Goal: Task Accomplishment & Management: Manage account settings

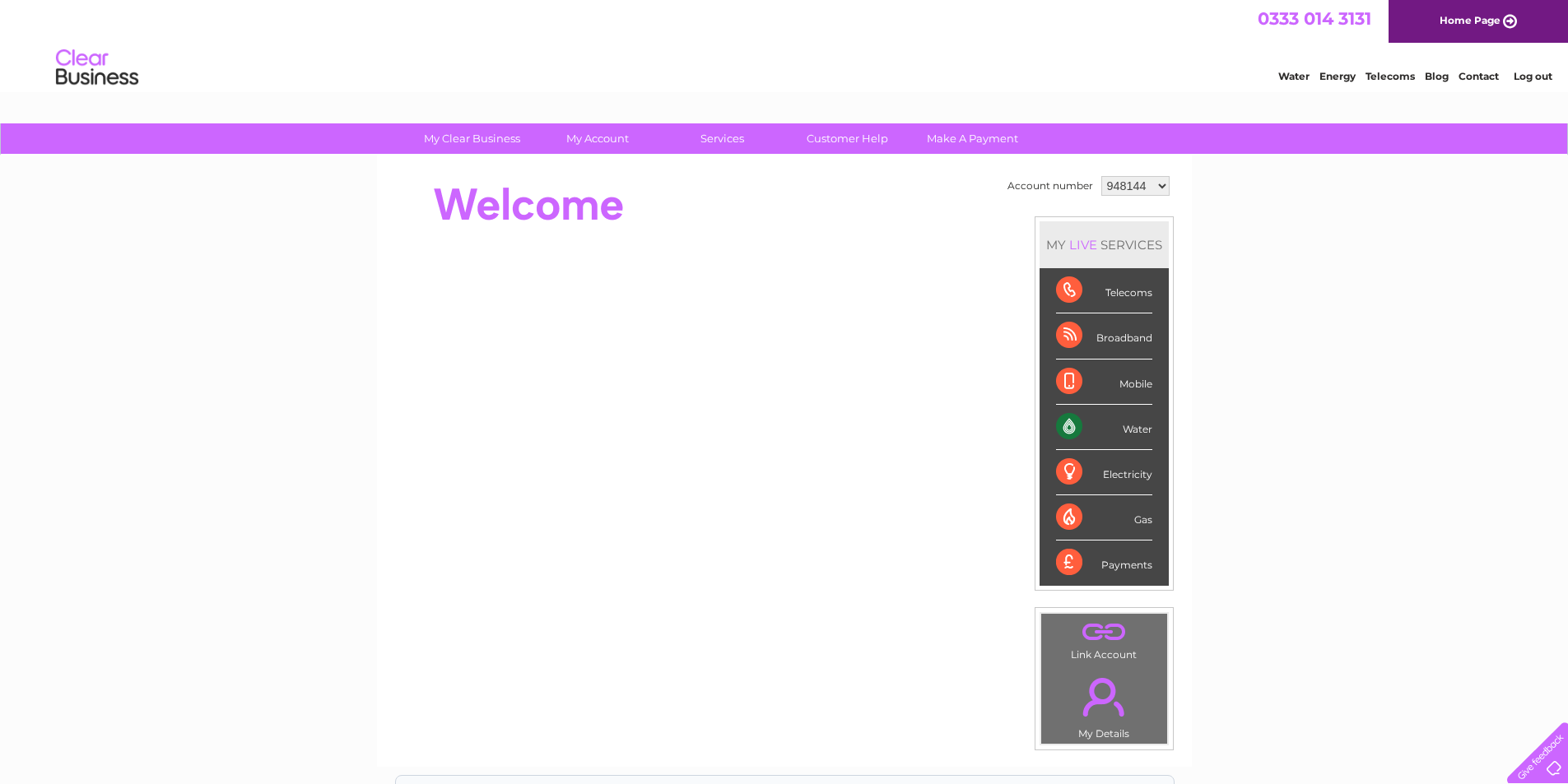
click at [1148, 182] on select "948144 1150027" at bounding box center [1135, 186] width 69 height 20
select select "1150027"
click at [1101, 176] on select "948144 1150027" at bounding box center [1135, 186] width 69 height 20
click at [1121, 186] on select "948144 1150027" at bounding box center [1135, 186] width 69 height 20
click at [1135, 185] on select "948144 1150027" at bounding box center [1135, 186] width 69 height 20
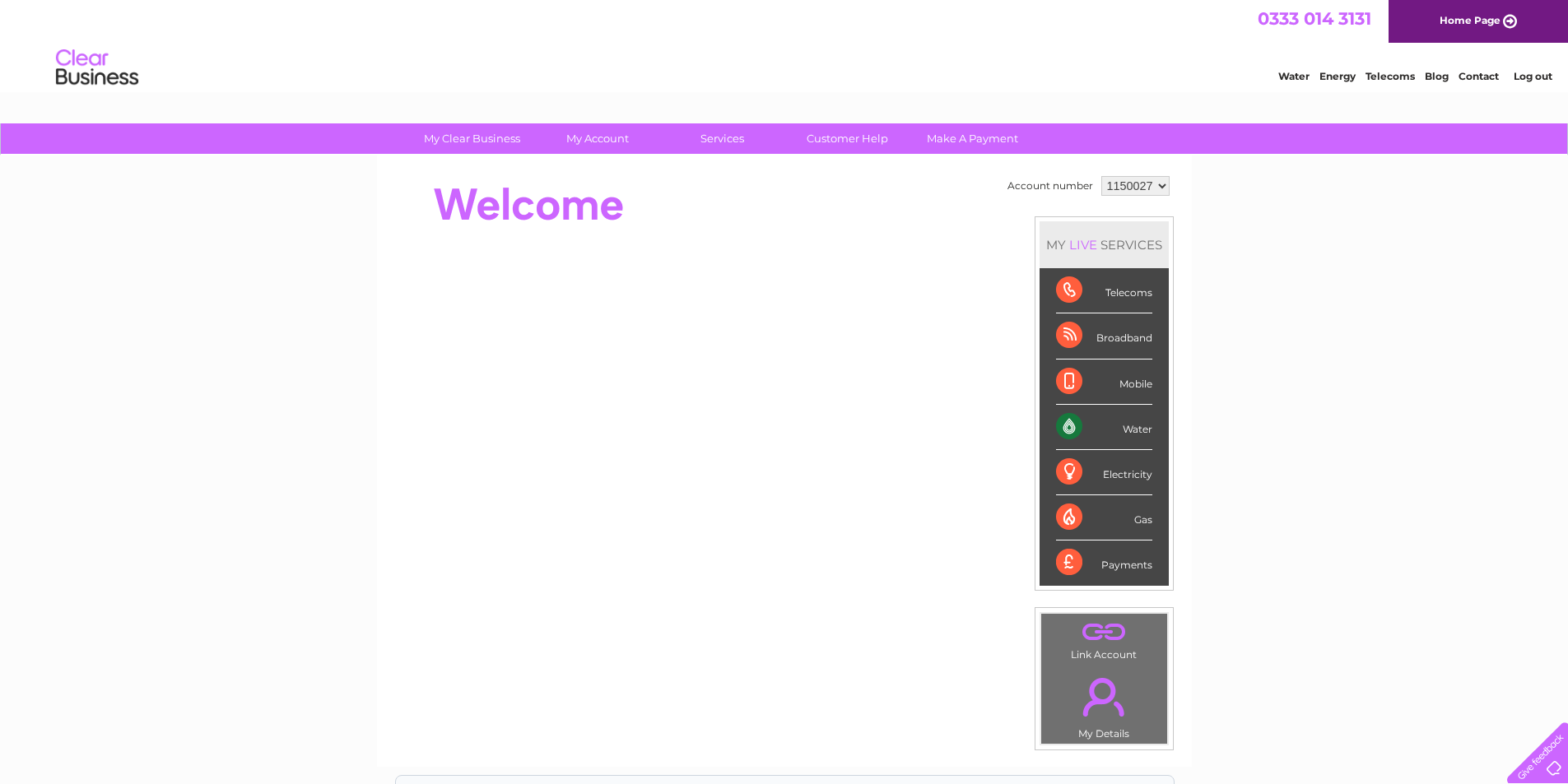
click at [1547, 79] on link "Log out" at bounding box center [1532, 76] width 39 height 12
